Goal: Navigation & Orientation: Find specific page/section

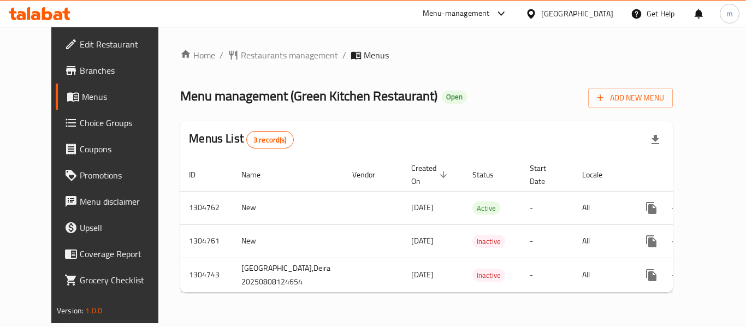
click at [574, 13] on div "United Arab Emirates" at bounding box center [577, 14] width 72 height 12
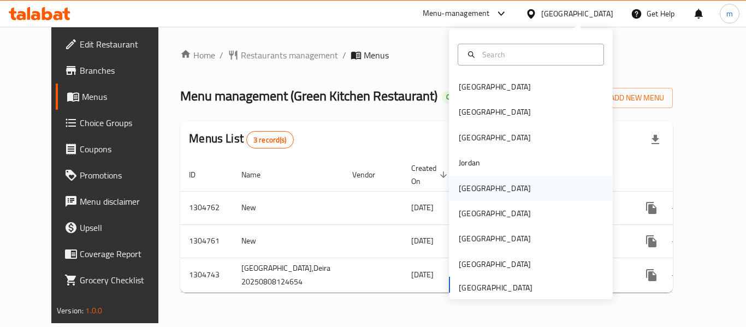
click at [474, 185] on div "Kuwait" at bounding box center [495, 188] width 90 height 25
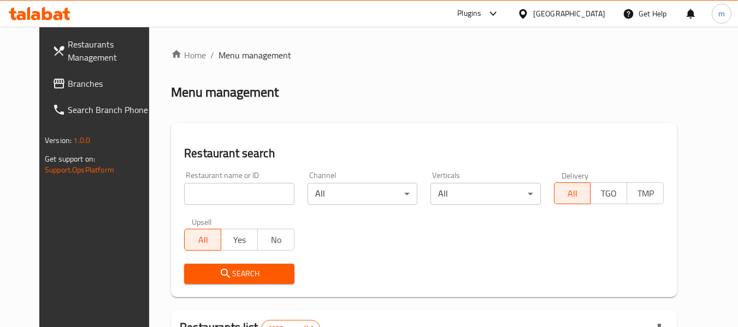
click at [94, 97] on link "Search Branch Phone" at bounding box center [103, 110] width 119 height 26
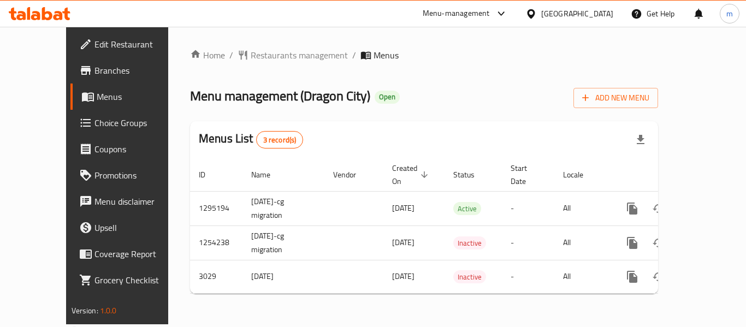
drag, startPoint x: 597, startPoint y: 9, endPoint x: 593, endPoint y: 15, distance: 7.4
click at [597, 9] on div "[GEOGRAPHIC_DATA]" at bounding box center [577, 14] width 72 height 12
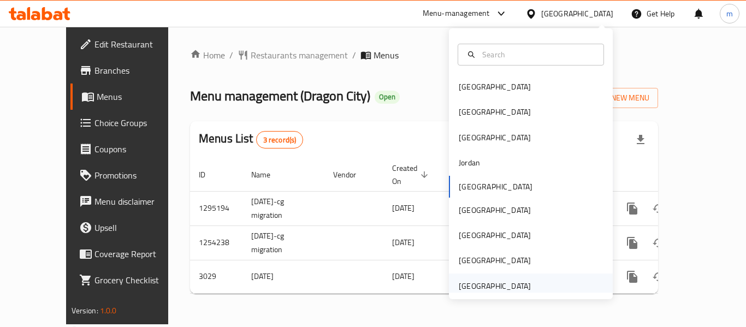
click at [498, 288] on div "[GEOGRAPHIC_DATA]" at bounding box center [495, 286] width 72 height 12
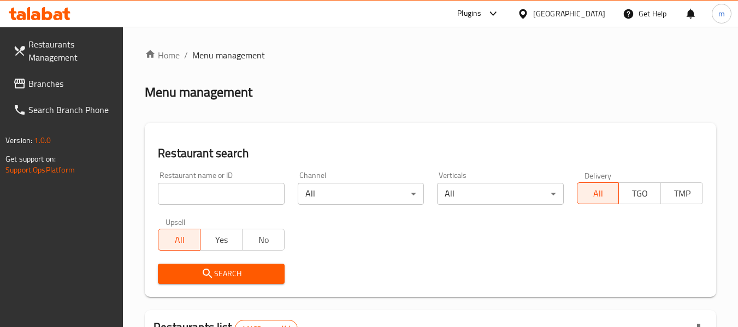
click at [62, 89] on span "Branches" at bounding box center [71, 83] width 86 height 13
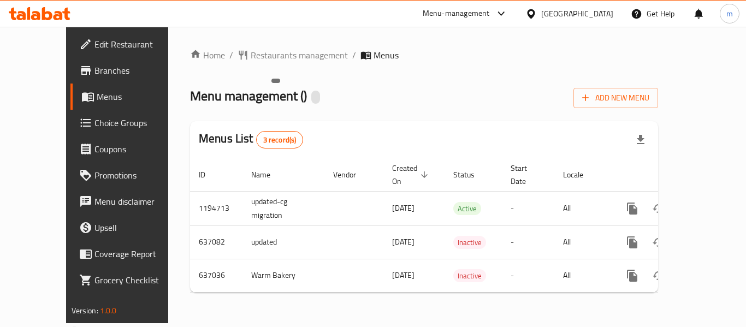
click at [311, 96] on div at bounding box center [315, 97] width 9 height 13
click at [363, 94] on div "Menu management ( ) Add New Menu" at bounding box center [424, 96] width 468 height 25
click at [267, 56] on span "Restaurants management" at bounding box center [299, 55] width 97 height 13
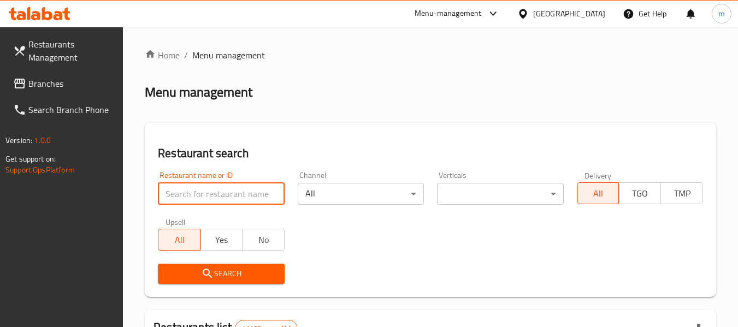
click at [227, 193] on input "search" at bounding box center [221, 194] width 126 height 22
paste input "639896"
type input "639896"
click button "Search" at bounding box center [221, 274] width 126 height 20
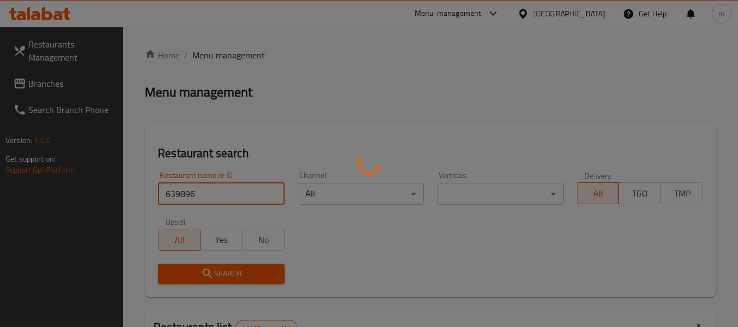
click button "Search" at bounding box center [221, 274] width 126 height 20
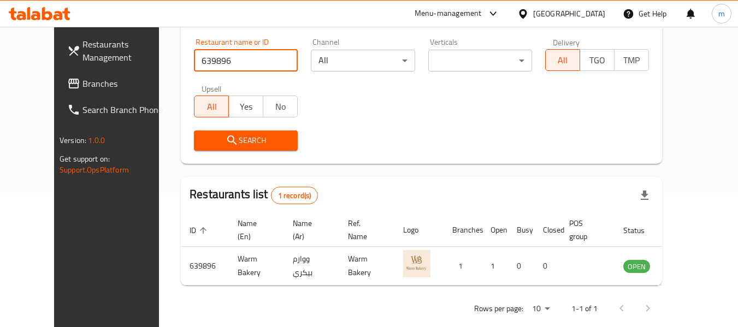
scroll to position [151, 0]
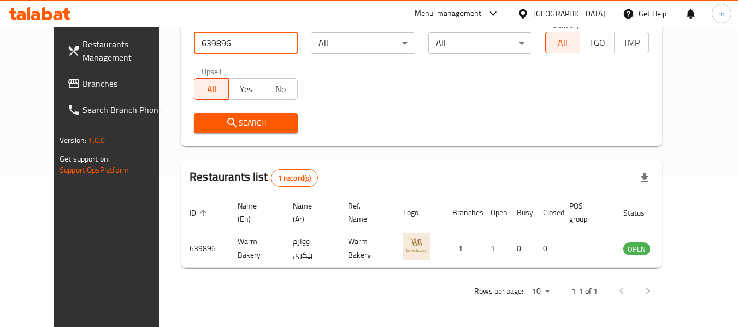
click at [549, 17] on div "United Arab Emirates" at bounding box center [569, 14] width 72 height 12
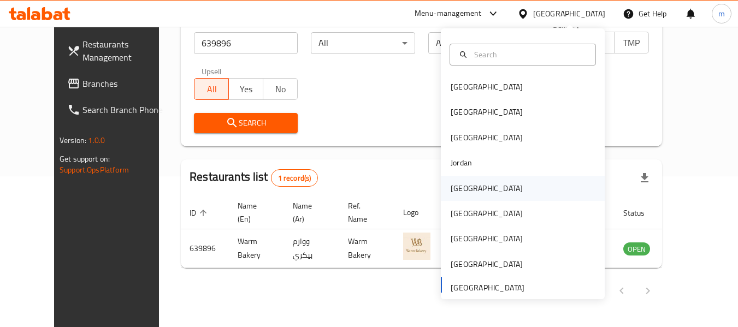
click at [461, 188] on div "Kuwait" at bounding box center [486, 188] width 72 height 12
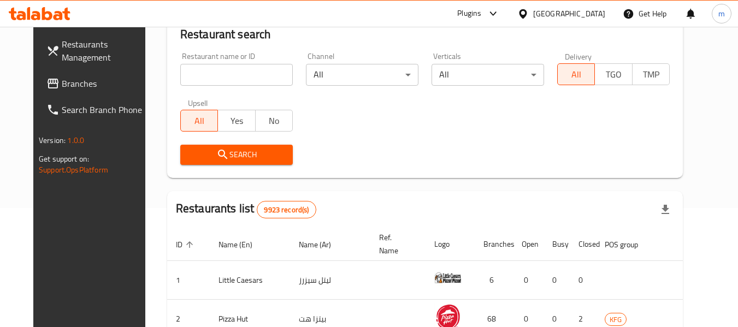
scroll to position [151, 0]
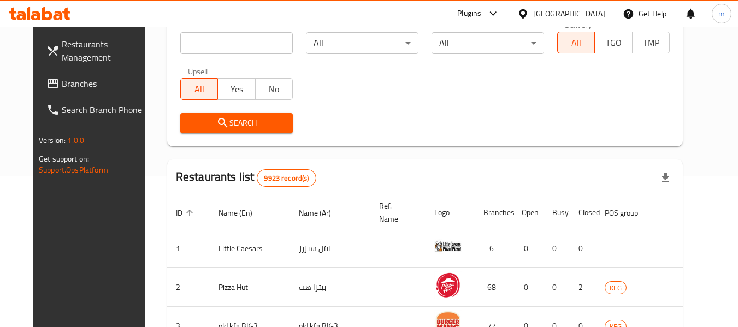
drag, startPoint x: 64, startPoint y: 91, endPoint x: 174, endPoint y: 111, distance: 111.1
click at [64, 91] on link "Branches" at bounding box center [97, 83] width 119 height 26
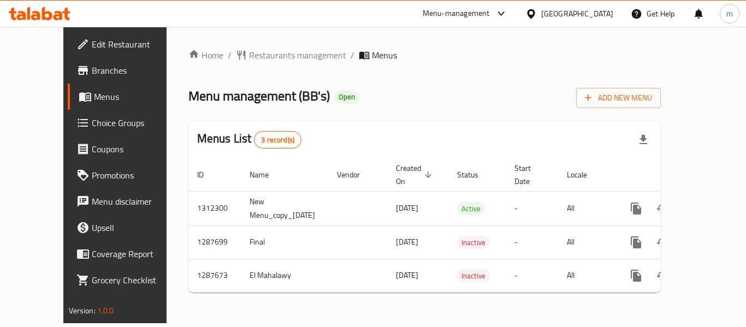
click at [595, 13] on div "[GEOGRAPHIC_DATA]" at bounding box center [577, 14] width 72 height 12
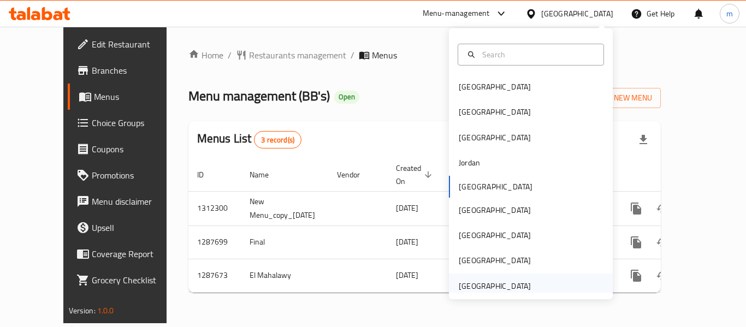
click at [473, 287] on div "[GEOGRAPHIC_DATA]" at bounding box center [495, 286] width 72 height 12
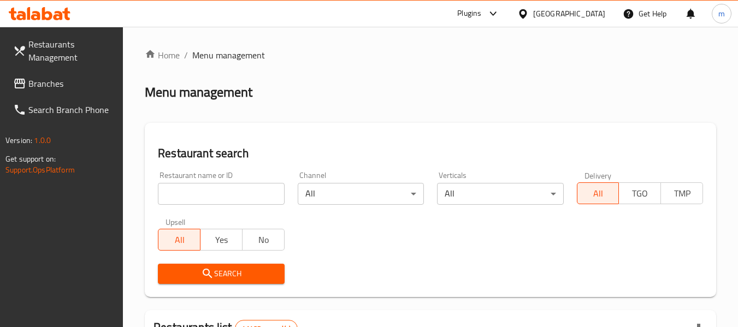
click at [67, 85] on span "Branches" at bounding box center [71, 83] width 86 height 13
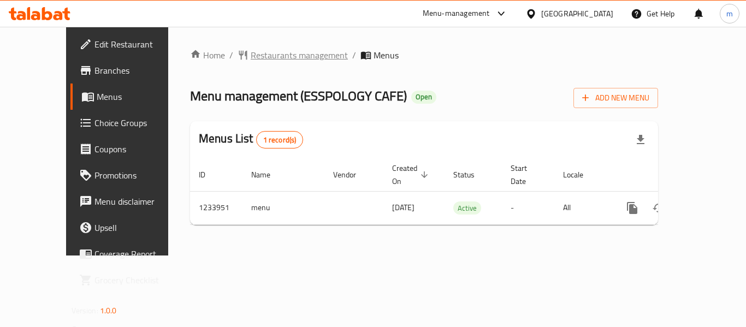
click at [279, 56] on span "Restaurants management" at bounding box center [299, 55] width 97 height 13
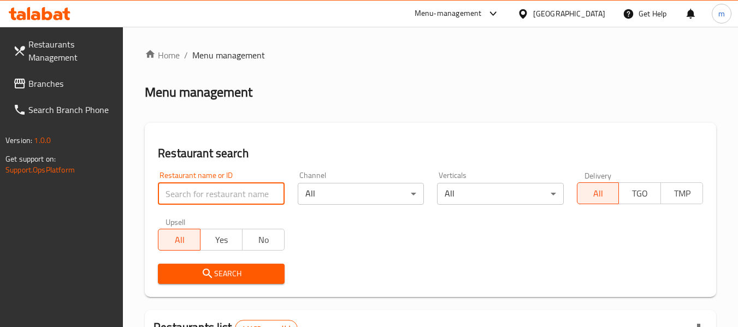
click at [199, 200] on input "search" at bounding box center [221, 194] width 126 height 22
paste input "678293"
type input "678293"
click button "Search" at bounding box center [221, 274] width 126 height 20
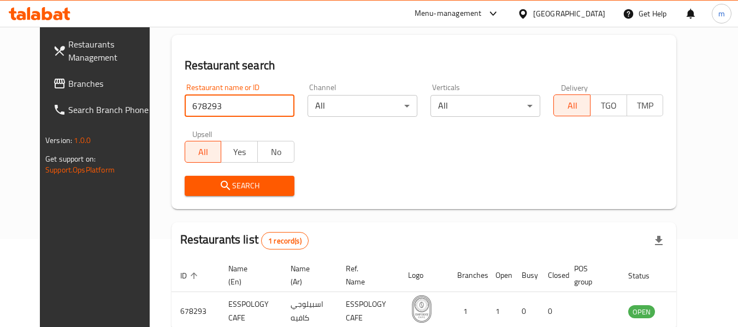
scroll to position [146, 0]
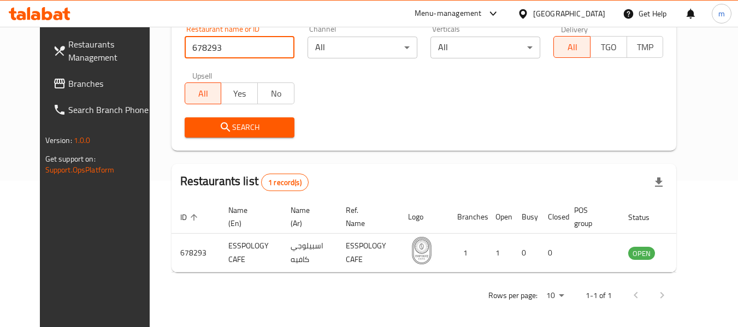
click at [570, 8] on div "[GEOGRAPHIC_DATA]" at bounding box center [569, 14] width 72 height 12
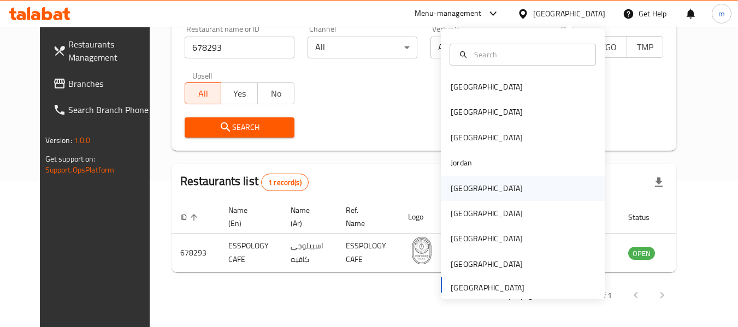
click at [457, 191] on div "[GEOGRAPHIC_DATA]" at bounding box center [486, 188] width 72 height 12
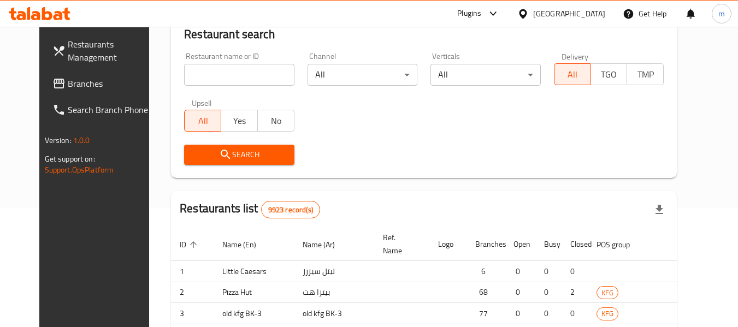
scroll to position [146, 0]
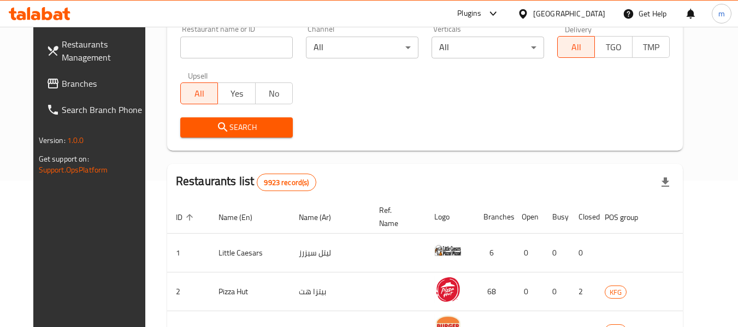
click at [62, 86] on span "Branches" at bounding box center [105, 83] width 86 height 13
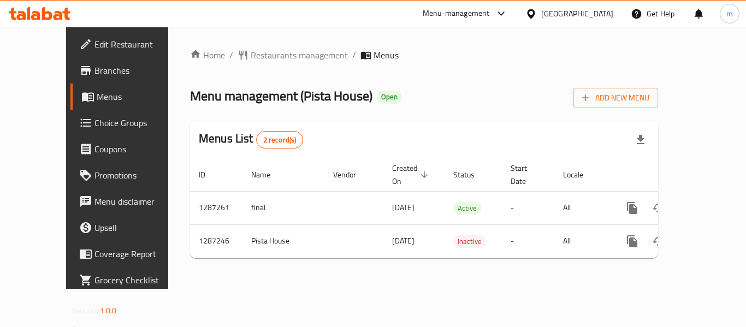
click at [541, 17] on div at bounding box center [533, 14] width 16 height 12
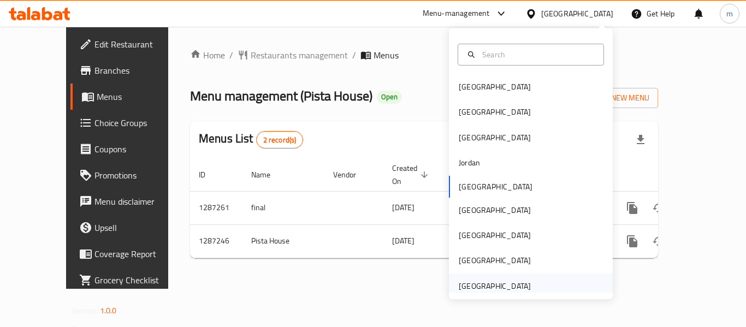
click at [513, 288] on div "[GEOGRAPHIC_DATA]" at bounding box center [495, 286] width 72 height 12
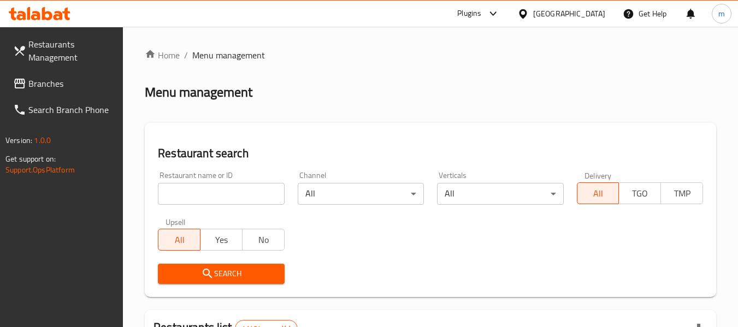
click at [63, 86] on span "Branches" at bounding box center [71, 83] width 86 height 13
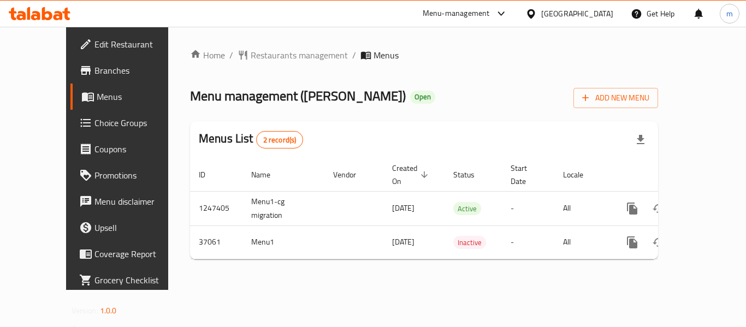
click at [554, 16] on div "[GEOGRAPHIC_DATA]" at bounding box center [577, 14] width 72 height 12
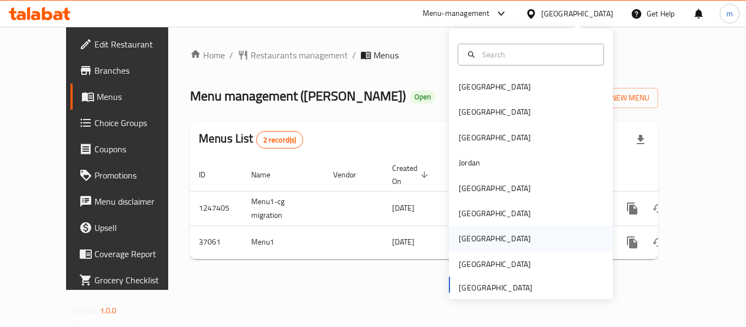
click at [483, 233] on div "[GEOGRAPHIC_DATA]" at bounding box center [531, 238] width 164 height 25
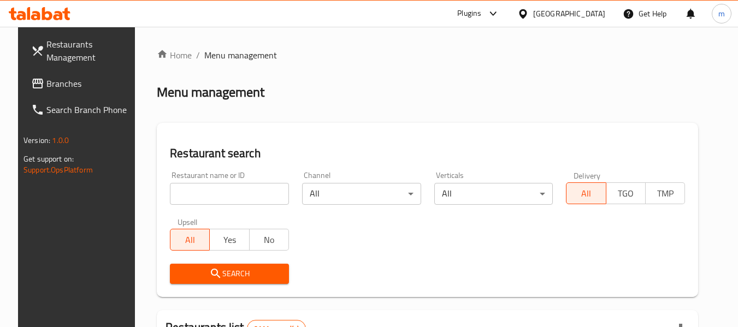
click at [46, 85] on span "Branches" at bounding box center [89, 83] width 86 height 13
